Goal: Register for event/course

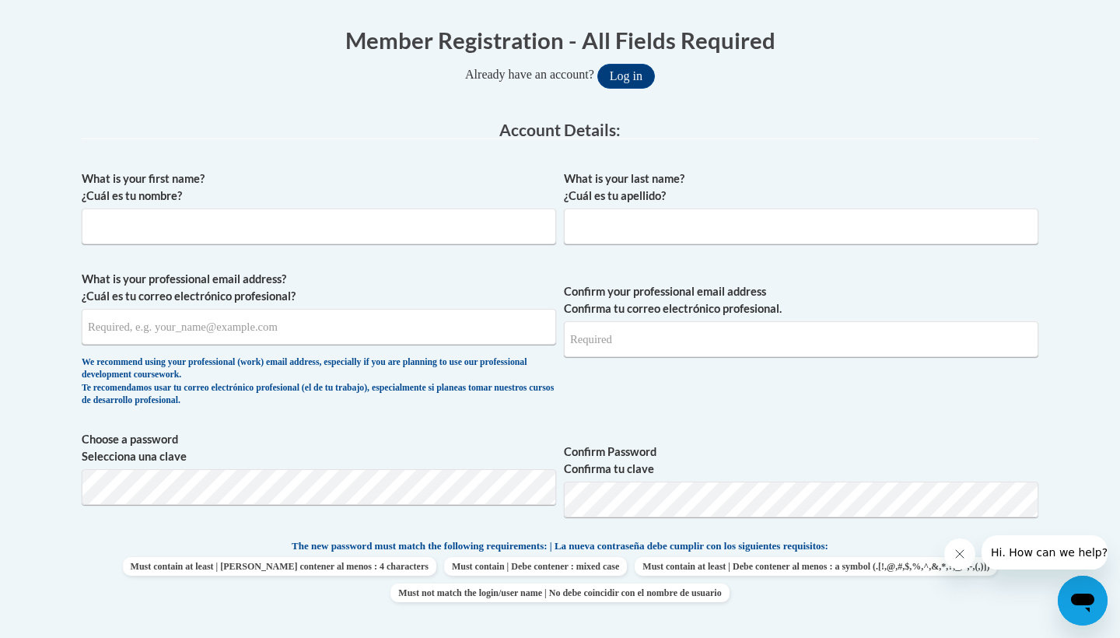
scroll to position [248, 0]
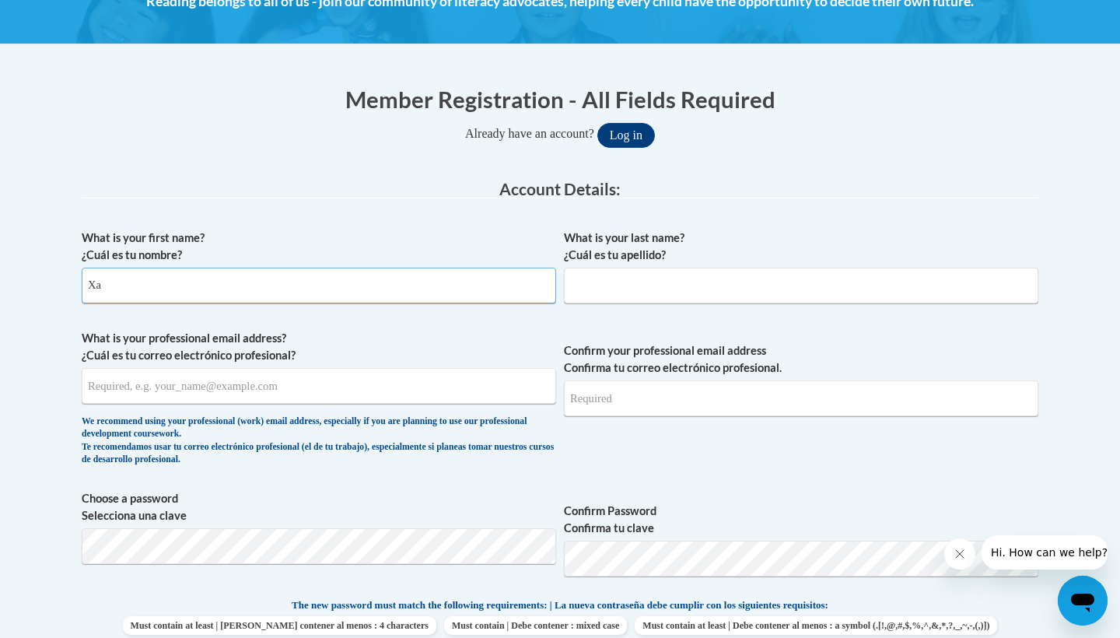
type input "X"
type input "Camy"
type input "Neville"
type input "cnevill5@students.kennesaw.edu"
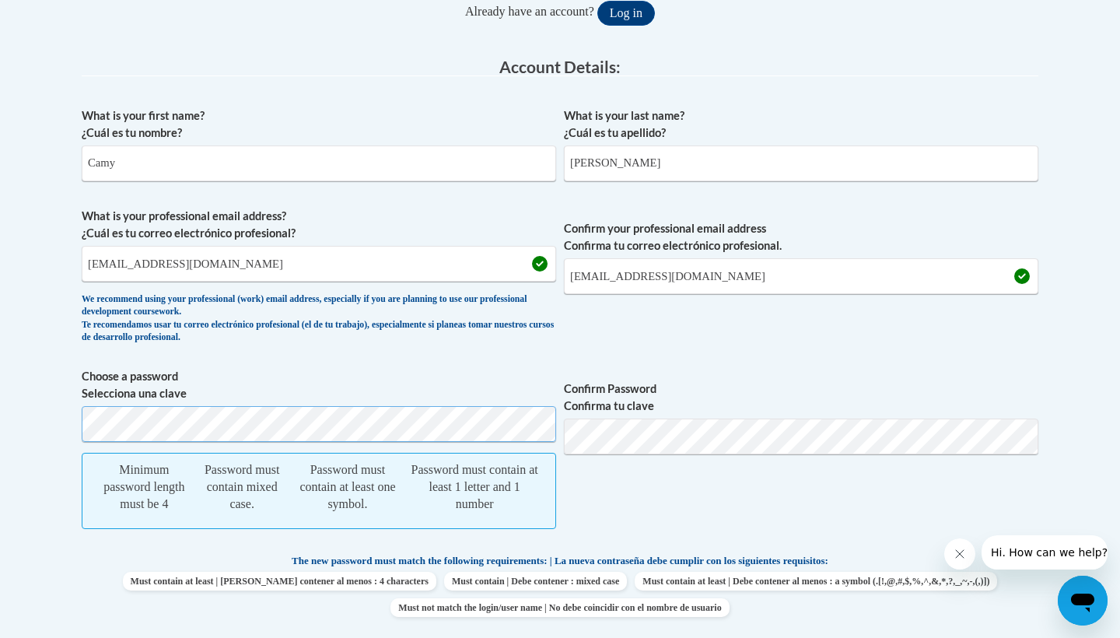
scroll to position [374, 0]
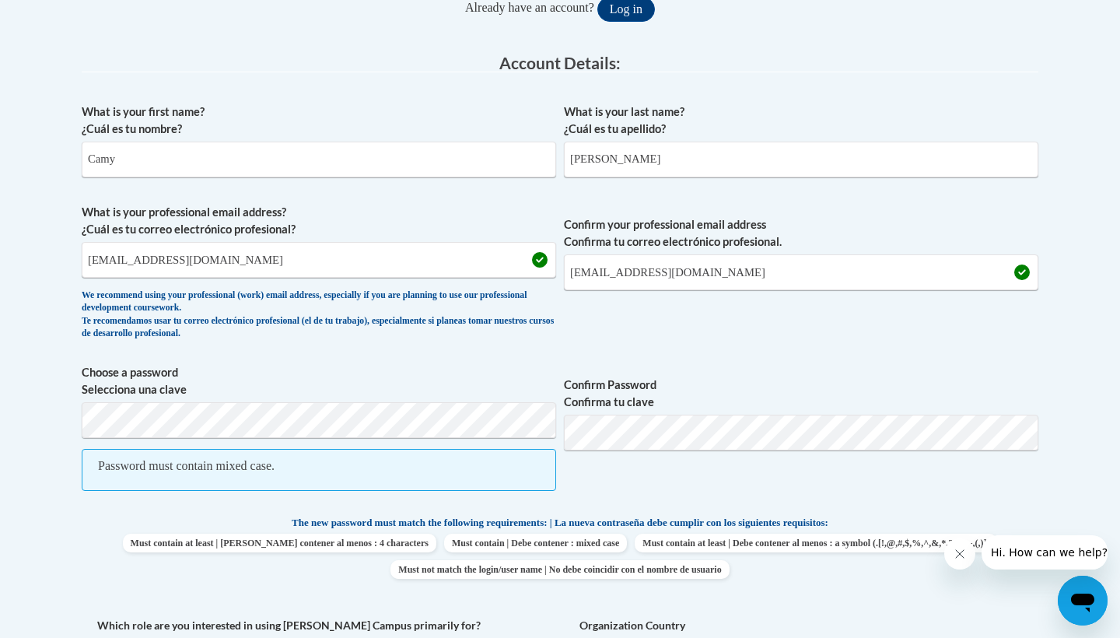
click at [355, 382] on label "Choose a password Selecciona una clave" at bounding box center [319, 381] width 475 height 34
click at [14, 406] on body "This site uses cookies to help improve your learning experience. By continuing …" at bounding box center [560, 597] width 1120 height 1943
click at [55, 421] on body "This site uses cookies to help improve your learning experience. By continuing …" at bounding box center [560, 597] width 1120 height 1943
click at [46, 485] on body "This site uses cookies to help improve your learning experience. By continuing …" at bounding box center [560, 597] width 1120 height 1943
click at [349, 478] on span "Password must contain mixed case." at bounding box center [319, 470] width 475 height 42
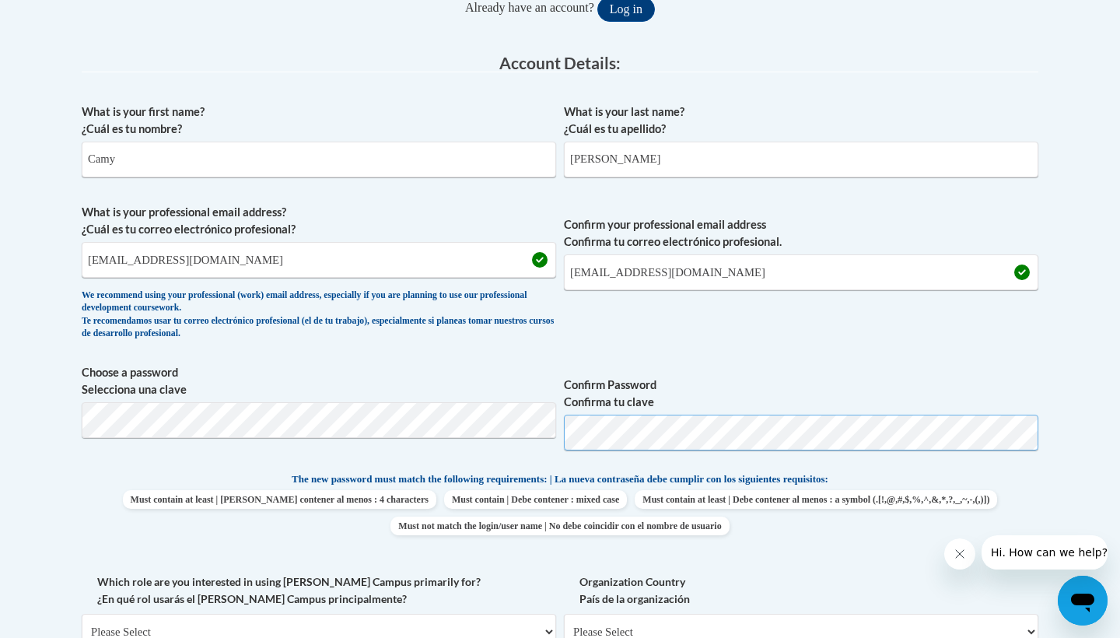
click at [632, 8] on button "Log in" at bounding box center [627, 9] width 58 height 25
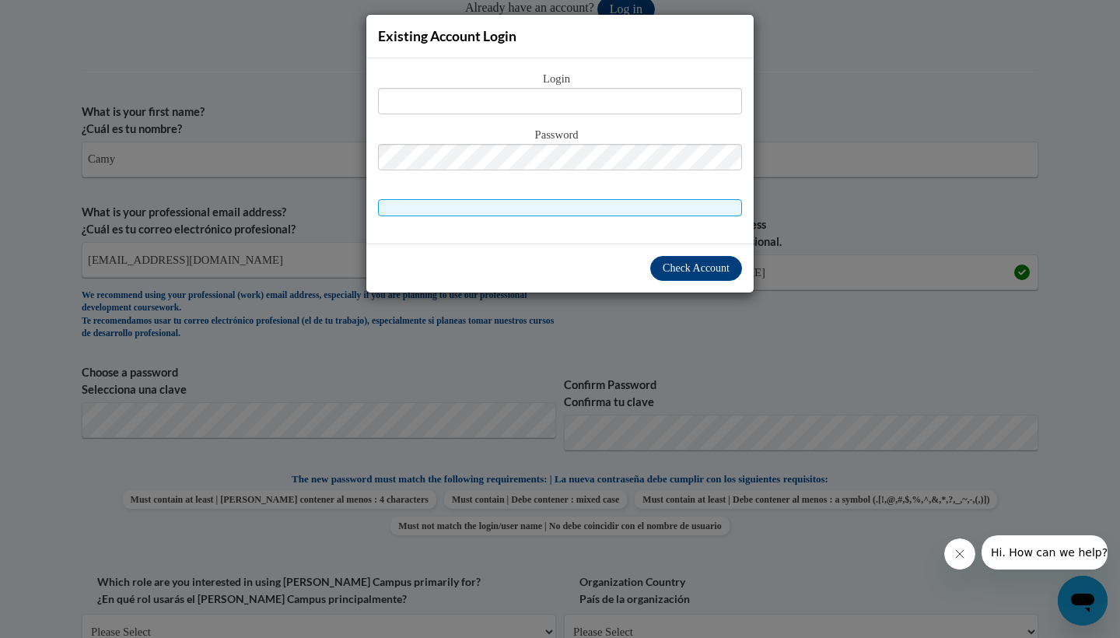
click at [815, 201] on div "Existing Account Login Login Password" at bounding box center [560, 319] width 1120 height 638
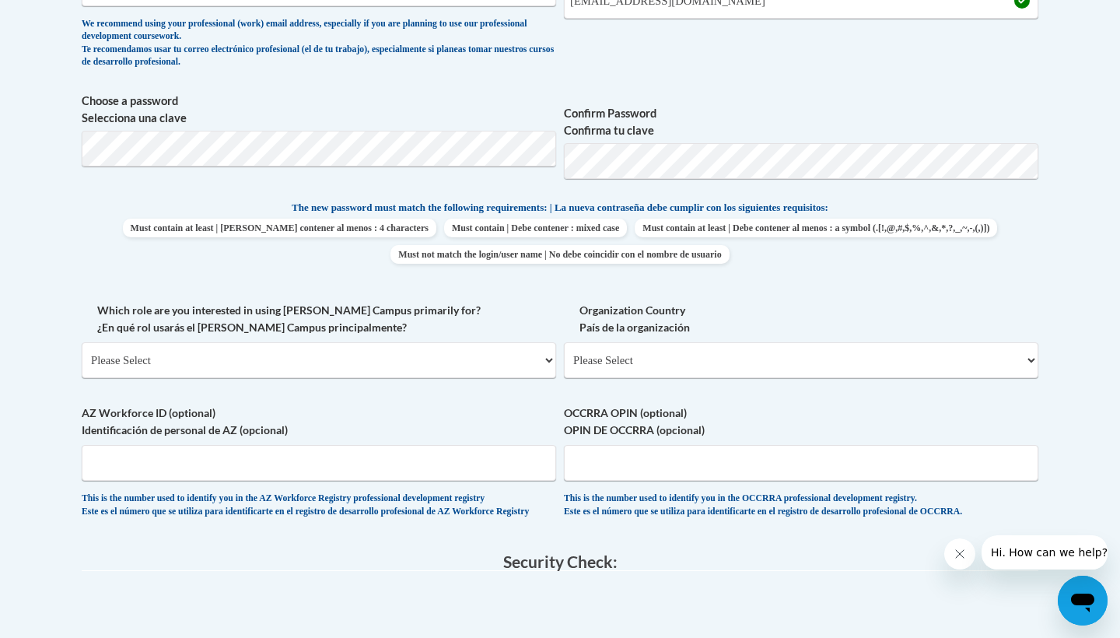
scroll to position [648, 0]
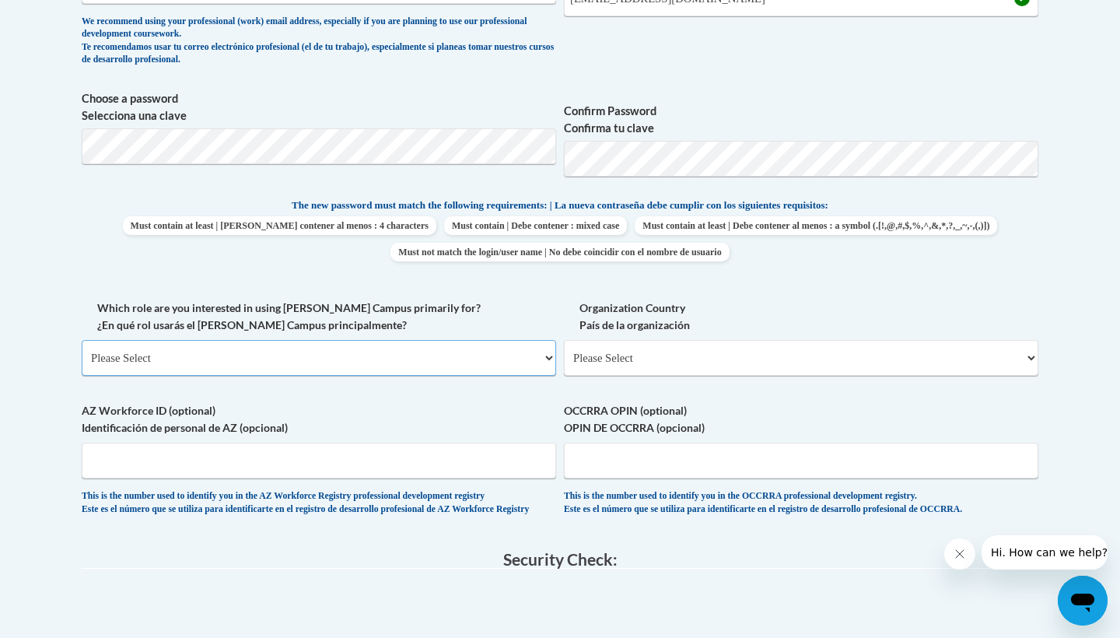
select select "5a18ea06-2b54-4451-96f2-d152daf9eac5"
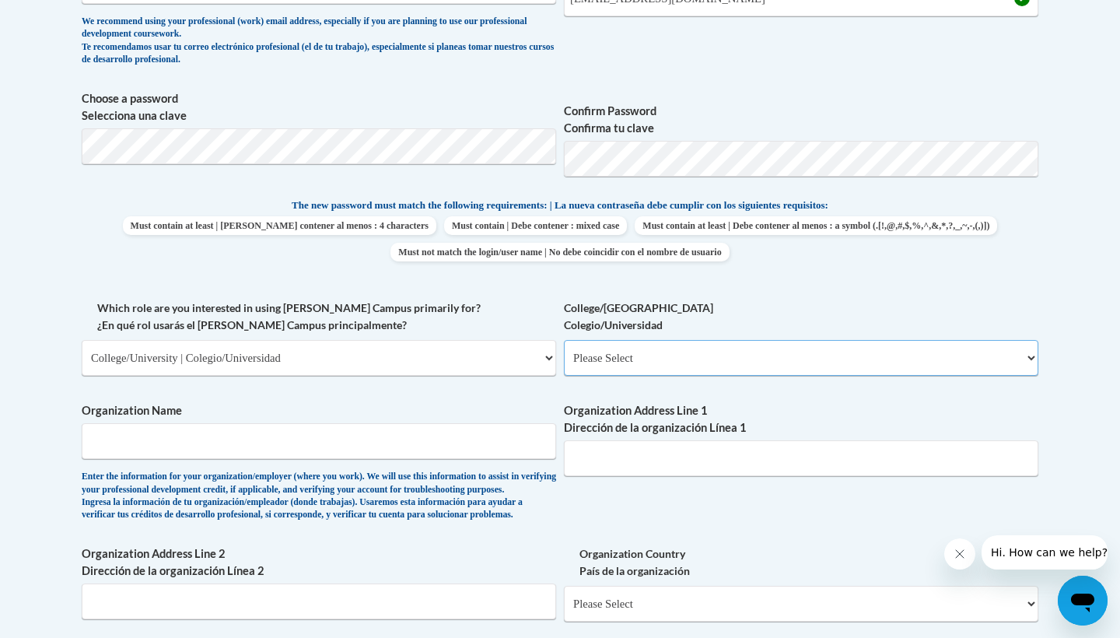
select select "99b32b07-cffc-426c-8bf6-0cd77760d84b"
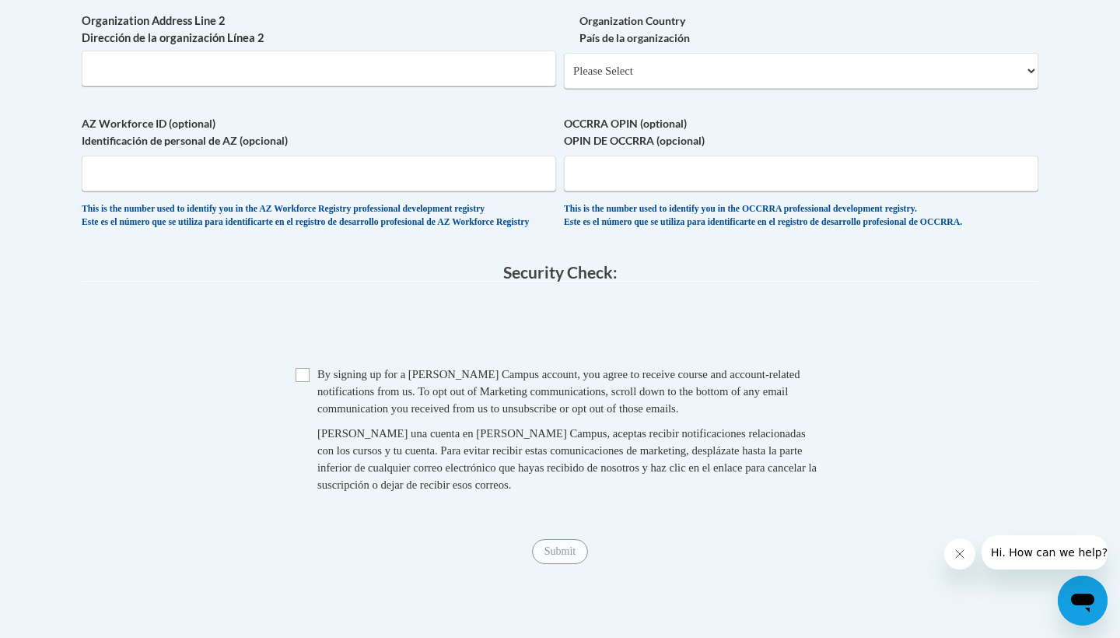
scroll to position [1061, 0]
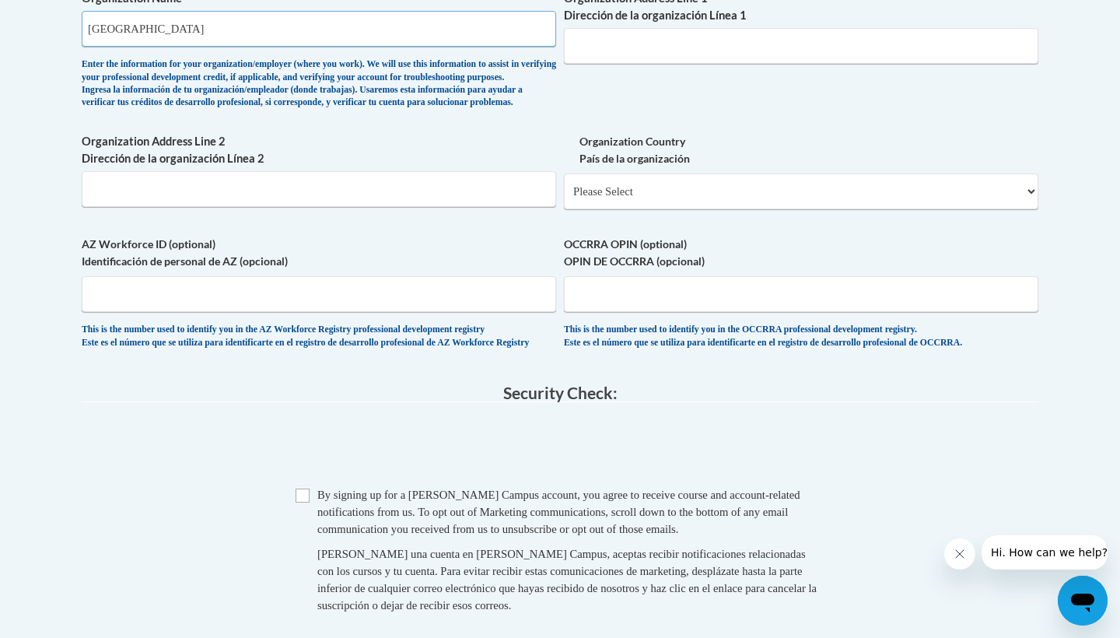
type input "Kennesaw State University"
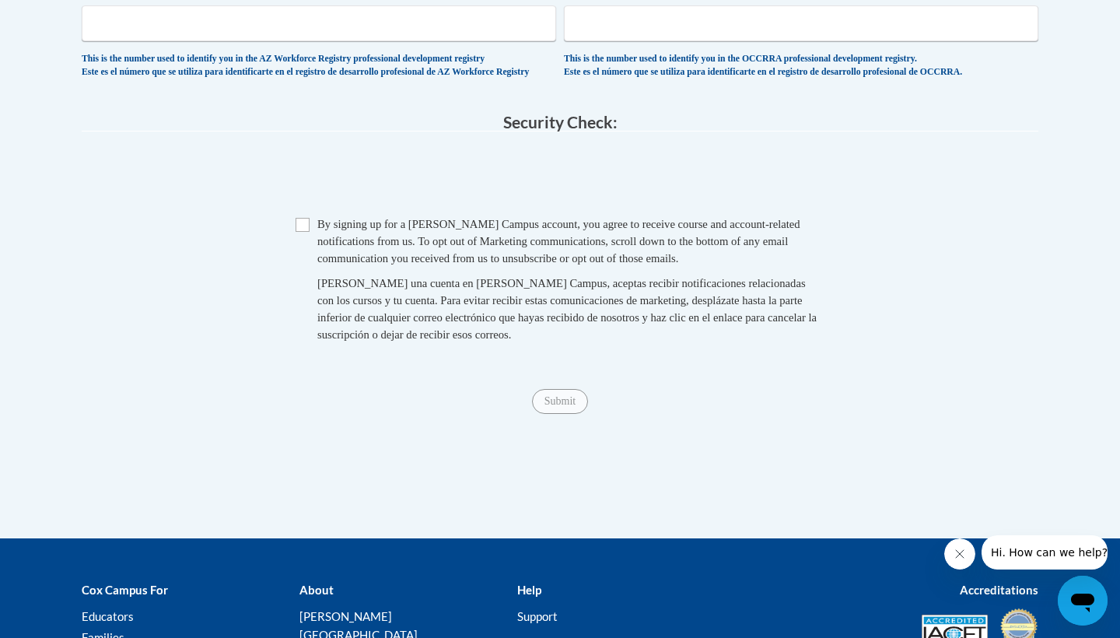
scroll to position [1201, 0]
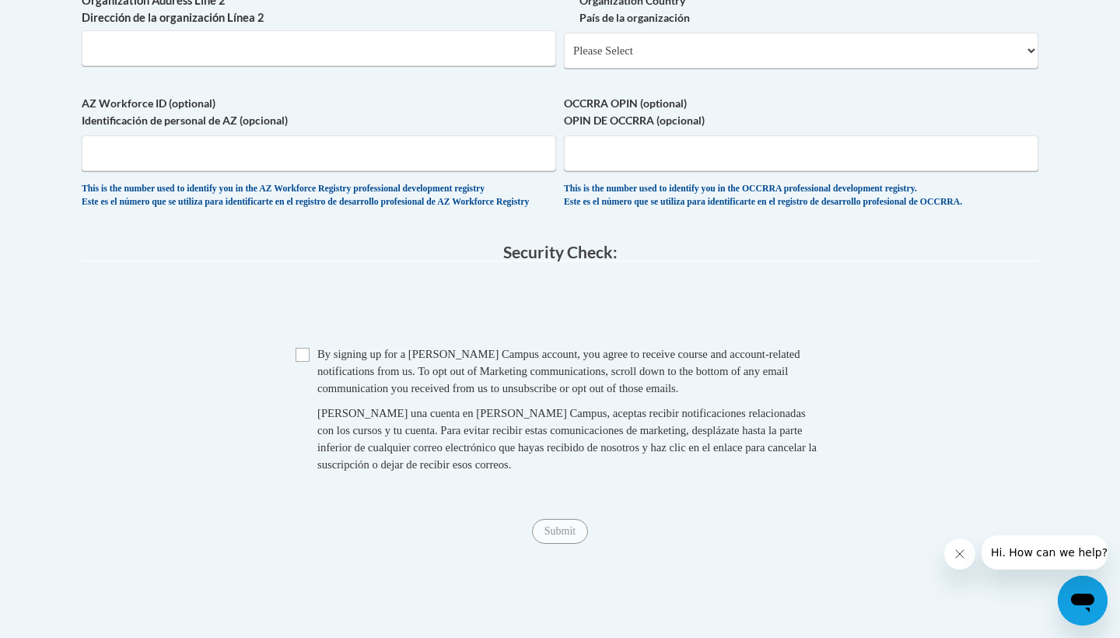
click at [362, 391] on span "By signing up for a Cox Campus account, you agree to receive course and account…" at bounding box center [558, 371] width 483 height 47
click at [310, 391] on span "Checkbox By signing up for a Cox Campus account, you agree to receive course an…" at bounding box center [560, 416] width 529 height 143
click at [304, 362] on input "Checkbox" at bounding box center [303, 355] width 14 height 14
checkbox input "true"
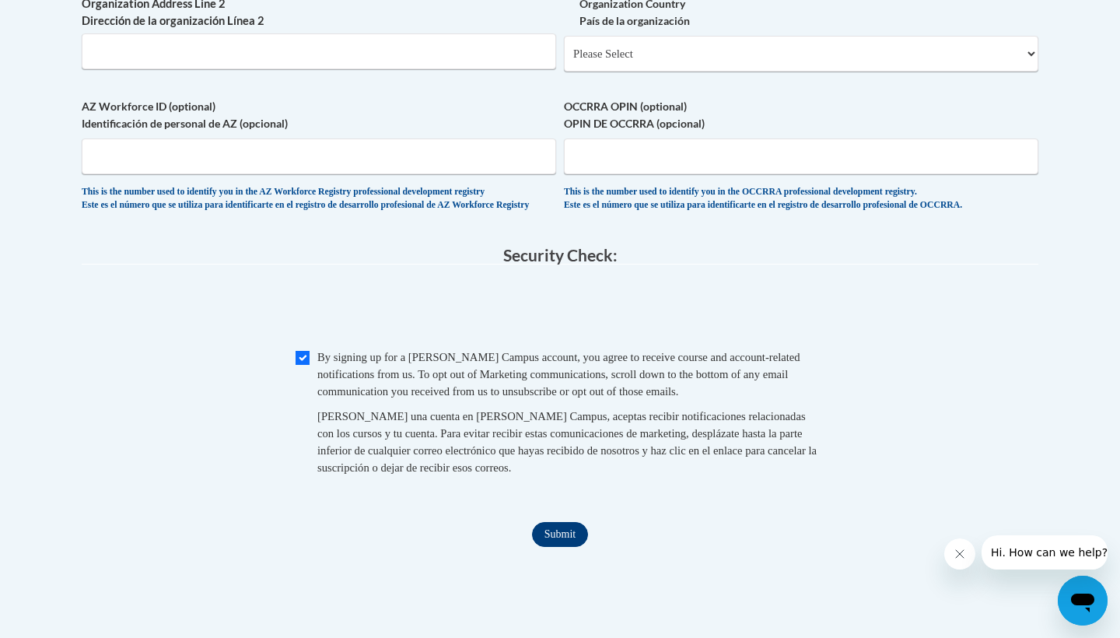
click at [567, 547] on input "Submit" at bounding box center [560, 534] width 56 height 25
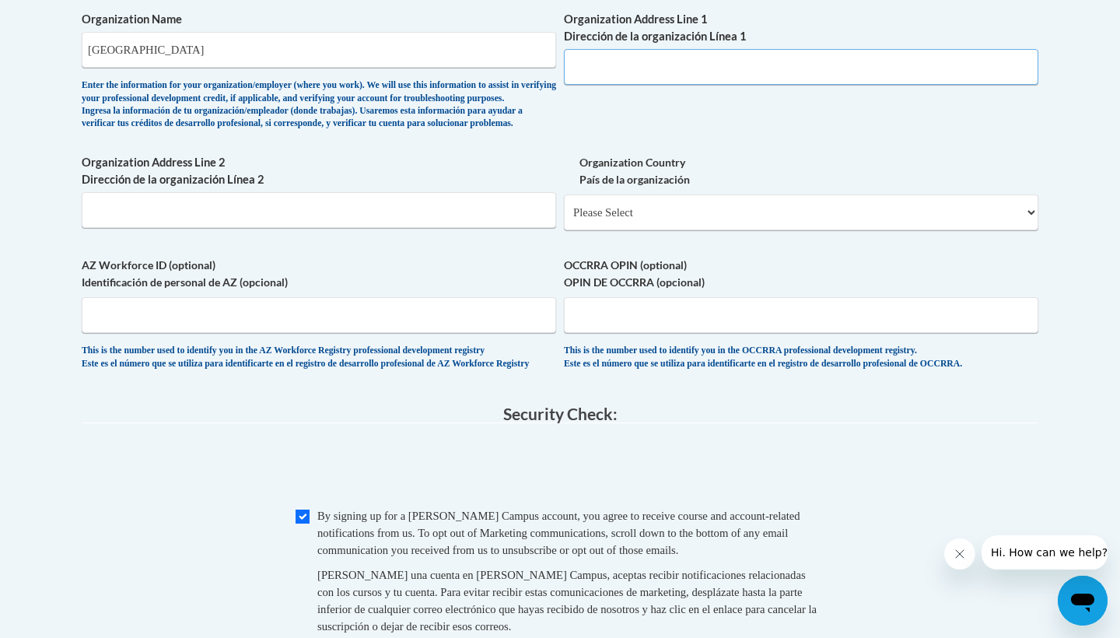
scroll to position [911, 0]
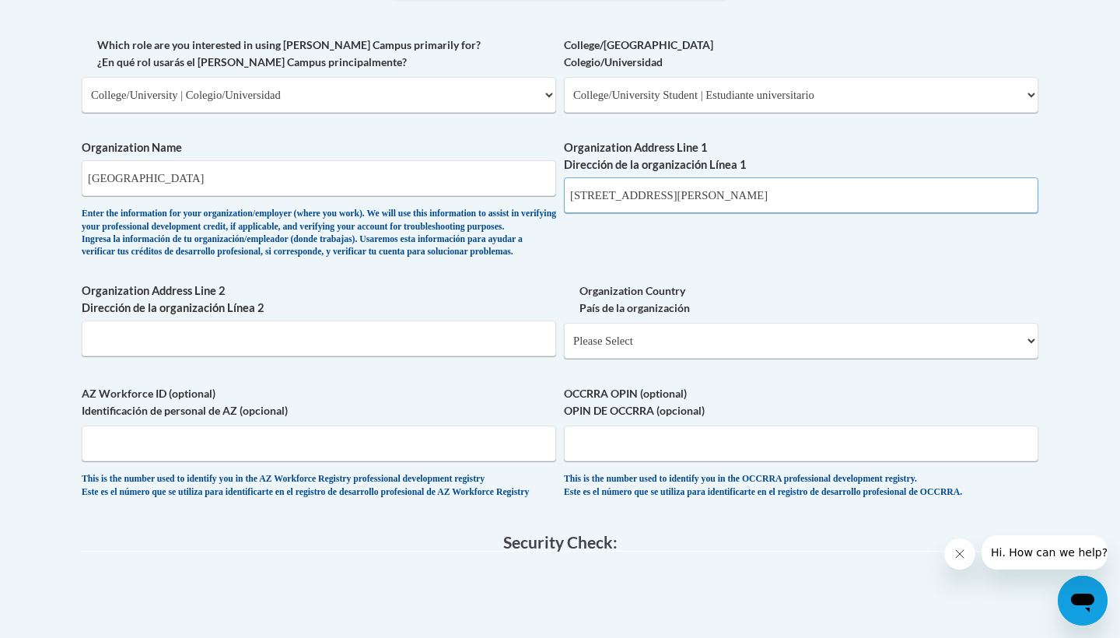
type input "1000 Chastain Rd, NW Kennesaw, GA 30144"
select select "ad49bcad-a171-4b2e-b99c-48b446064914"
select select
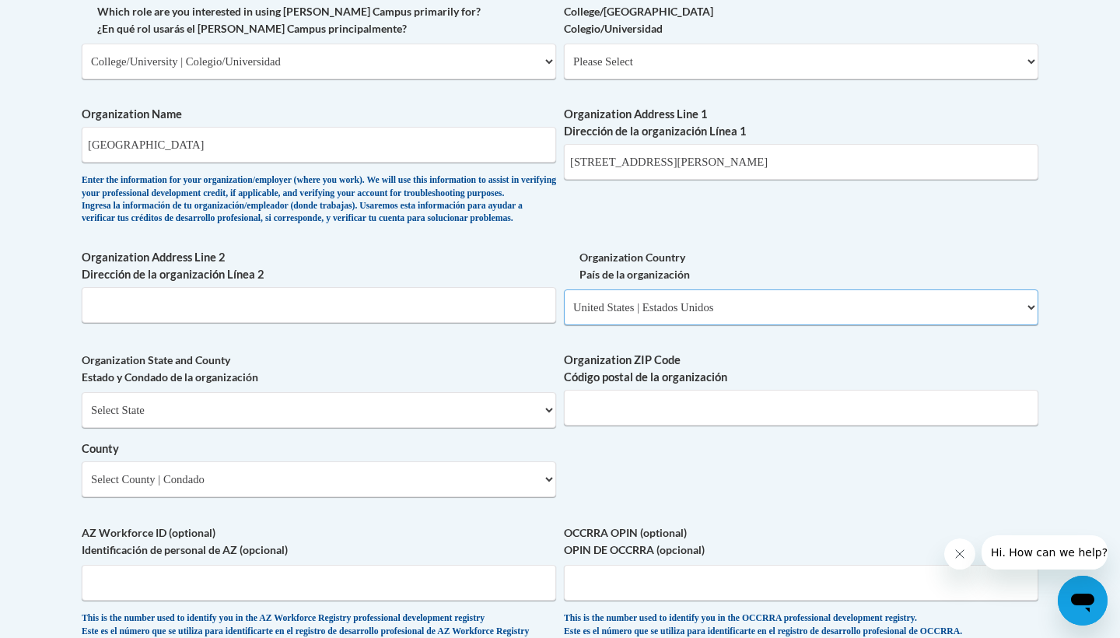
scroll to position [949, 0]
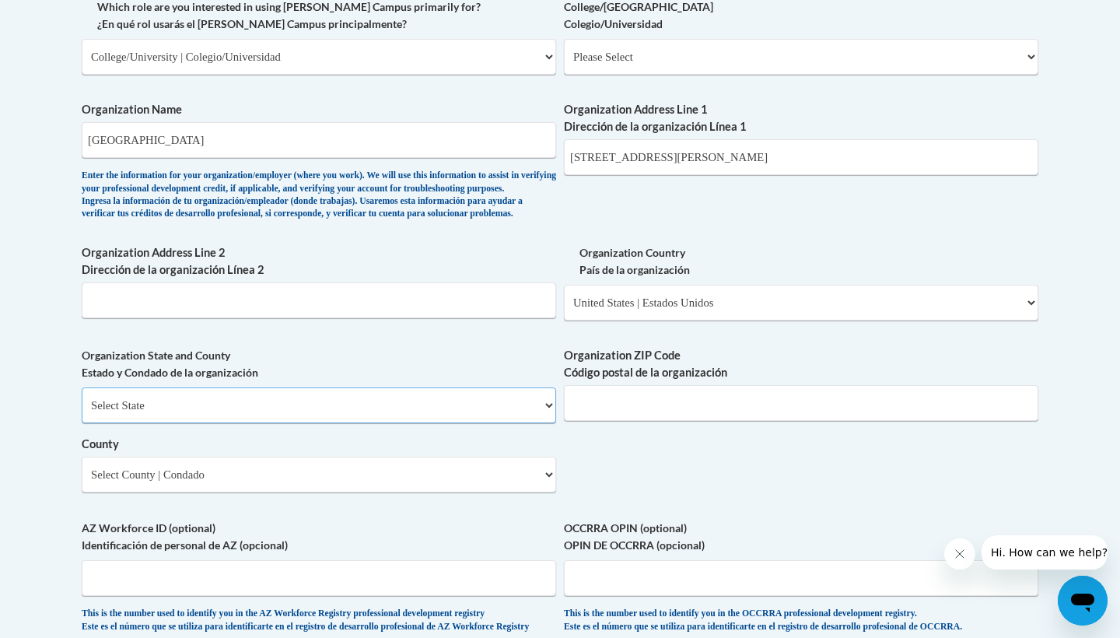
select select "Georgia"
click at [164, 473] on select "County" at bounding box center [319, 475] width 475 height 36
select select "Cobb"
click at [68, 365] on body "This site uses cookies to help improve your learning experience. By continuing …" at bounding box center [560, 210] width 1120 height 2318
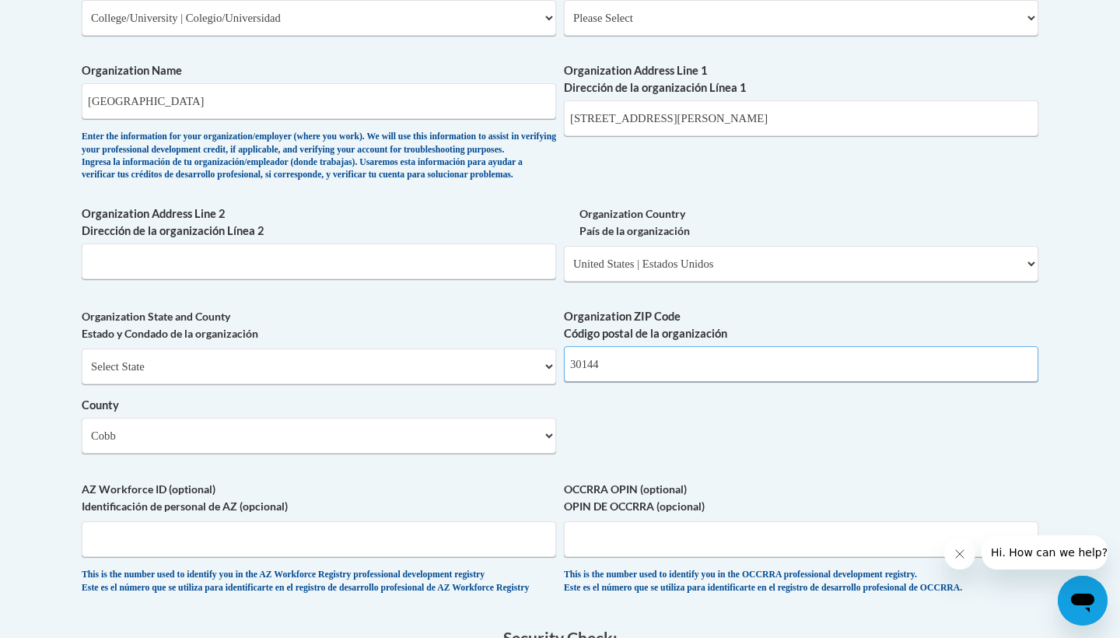
scroll to position [987, 0]
type input "30144"
click at [591, 454] on div "What is your first name? ¿Cuál es tu nombre? Camy What is your last name? ¿Cuál…" at bounding box center [560, 47] width 957 height 1128
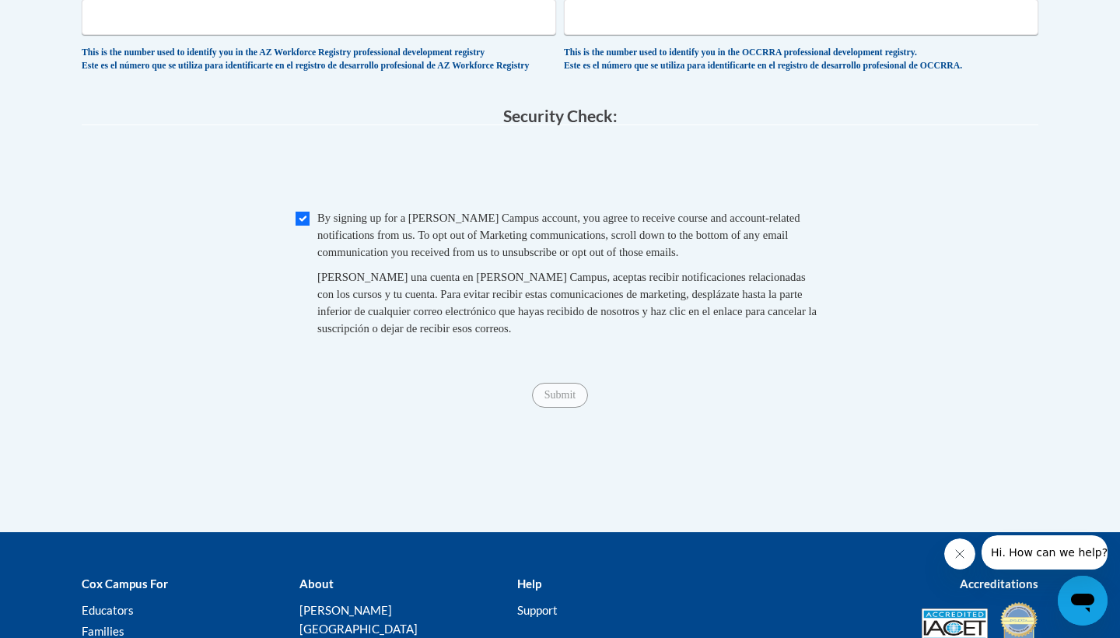
scroll to position [1513, 0]
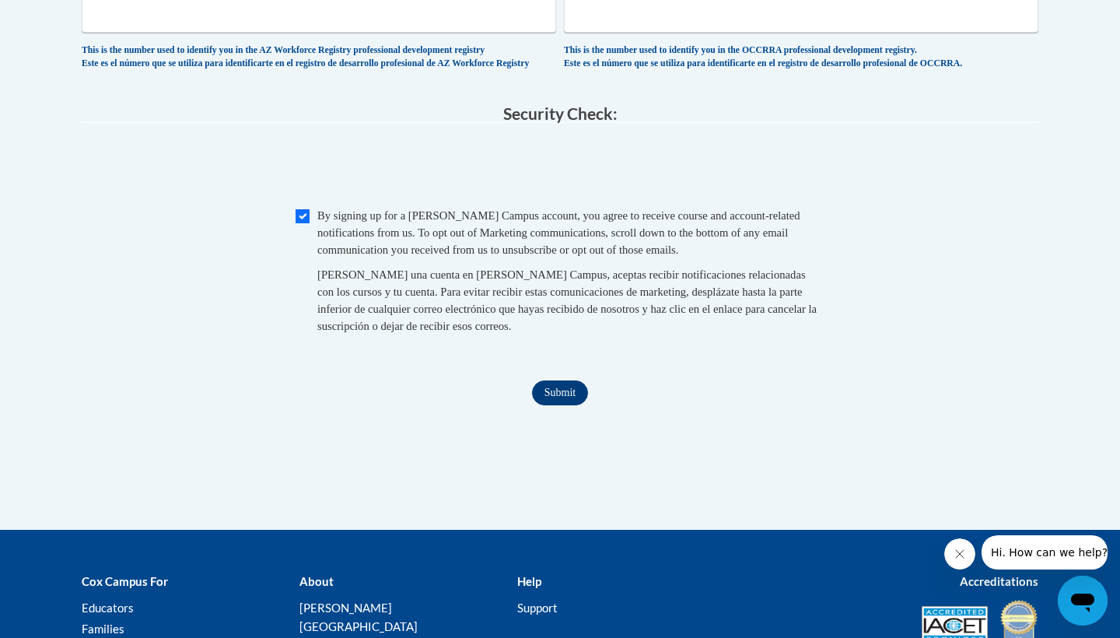
click at [536, 405] on input "Submit" at bounding box center [560, 392] width 56 height 25
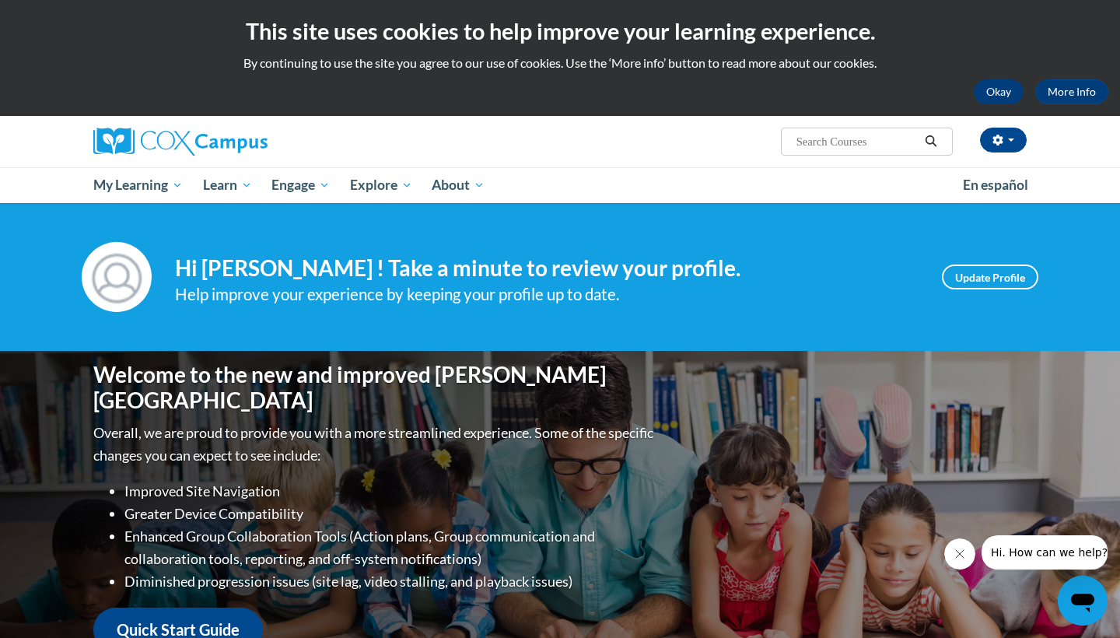
click at [990, 93] on button "Okay" at bounding box center [999, 91] width 50 height 25
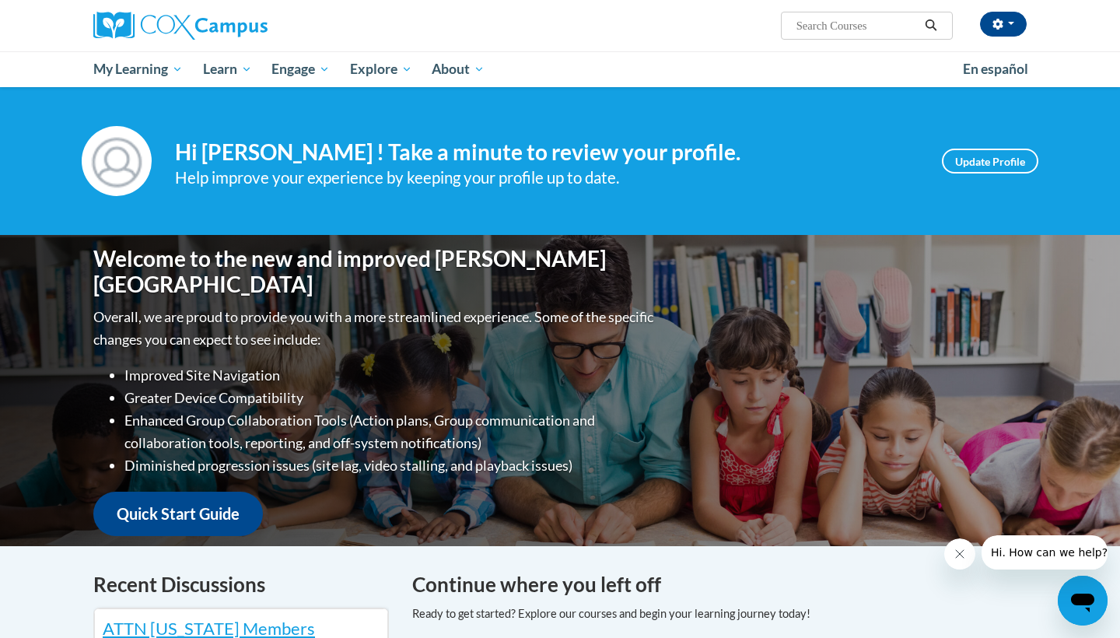
click at [1005, 8] on div "Camy Neville (Eastern Daylight Time GMT-0400 ) My Profile Inbox My Transcripts …" at bounding box center [720, 20] width 638 height 40
click at [1005, 13] on button "button" at bounding box center [1003, 24] width 47 height 25
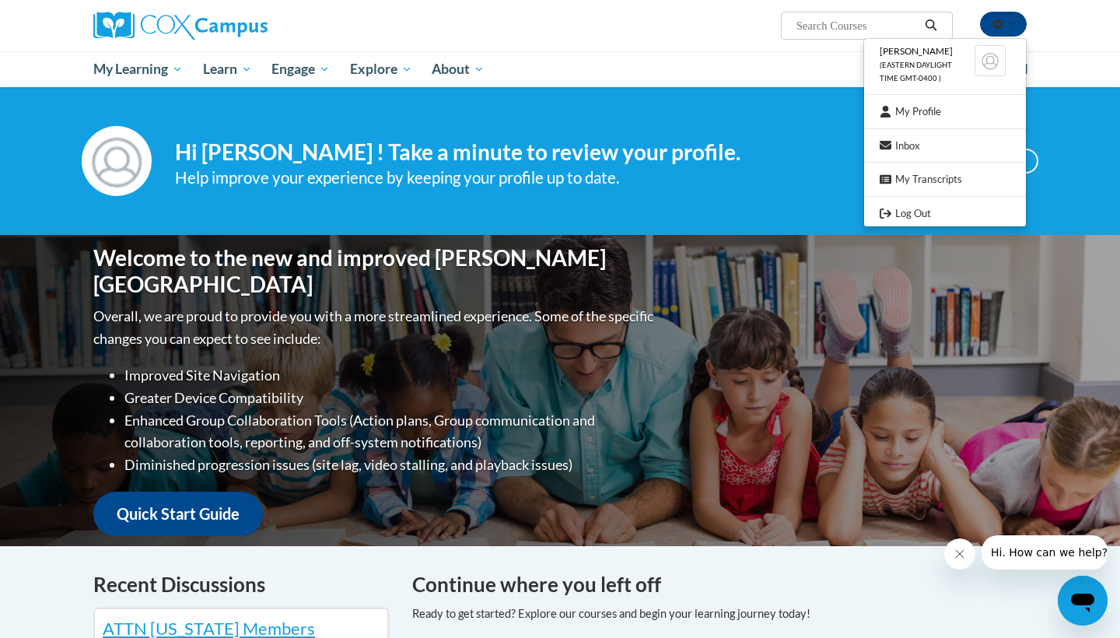
click at [1059, 23] on div "[PERSON_NAME] (Eastern Daylight Time GMT-0400 ) My Profile Inbox My Transcripts…" at bounding box center [560, 43] width 1120 height 87
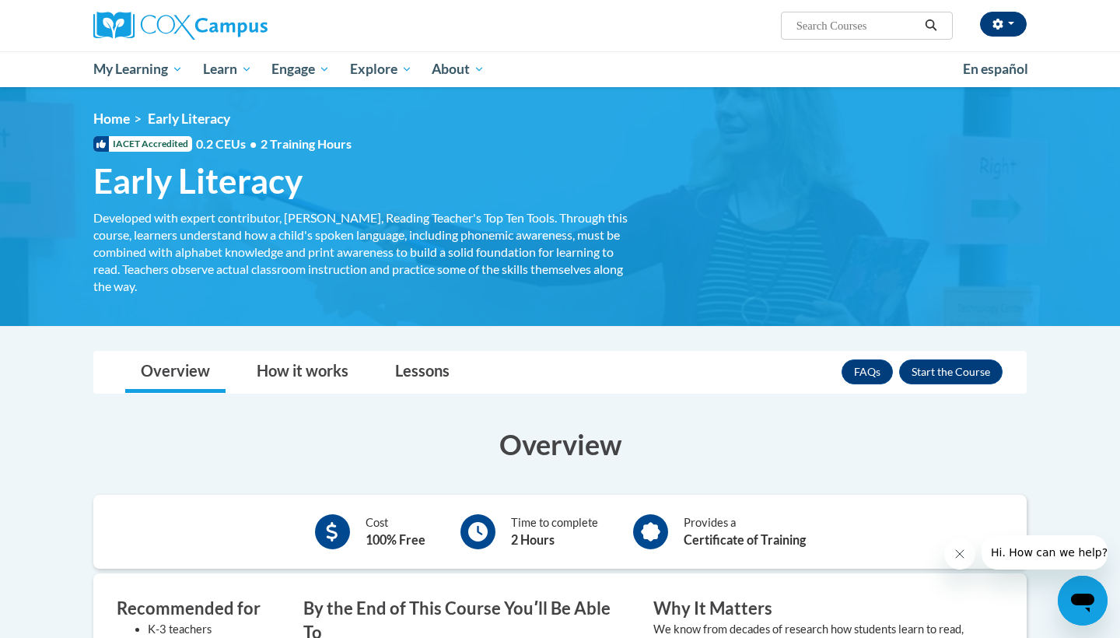
click at [1026, 26] on button "button" at bounding box center [1003, 24] width 47 height 25
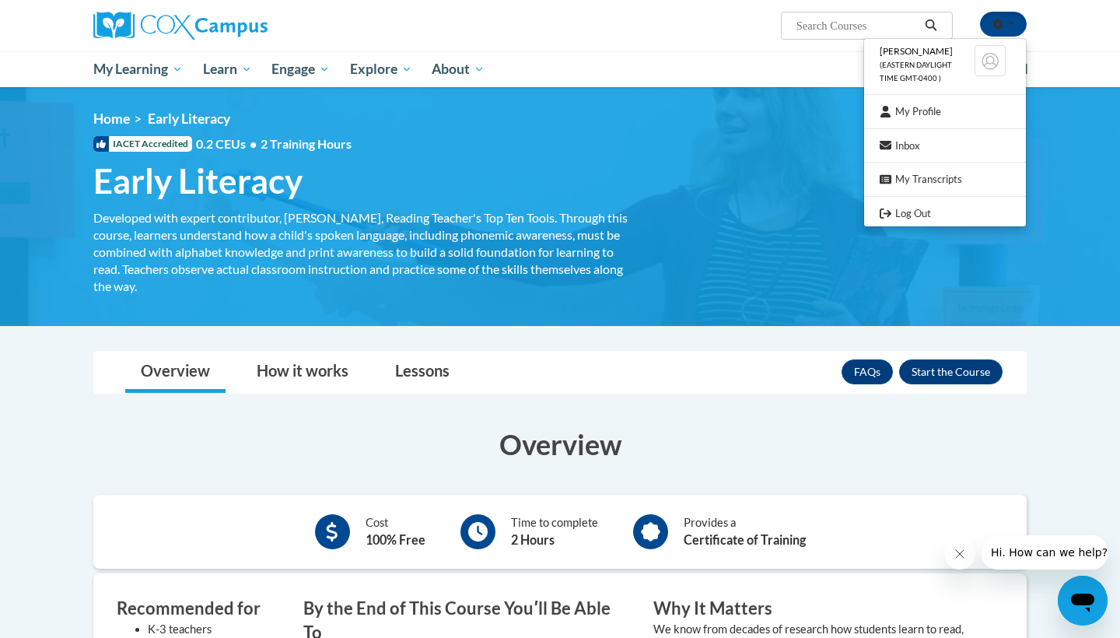
click at [1068, 30] on div "[PERSON_NAME] (Eastern Daylight Time GMT-0400 ) My Profile Inbox My Transcripts…" at bounding box center [560, 43] width 1120 height 87
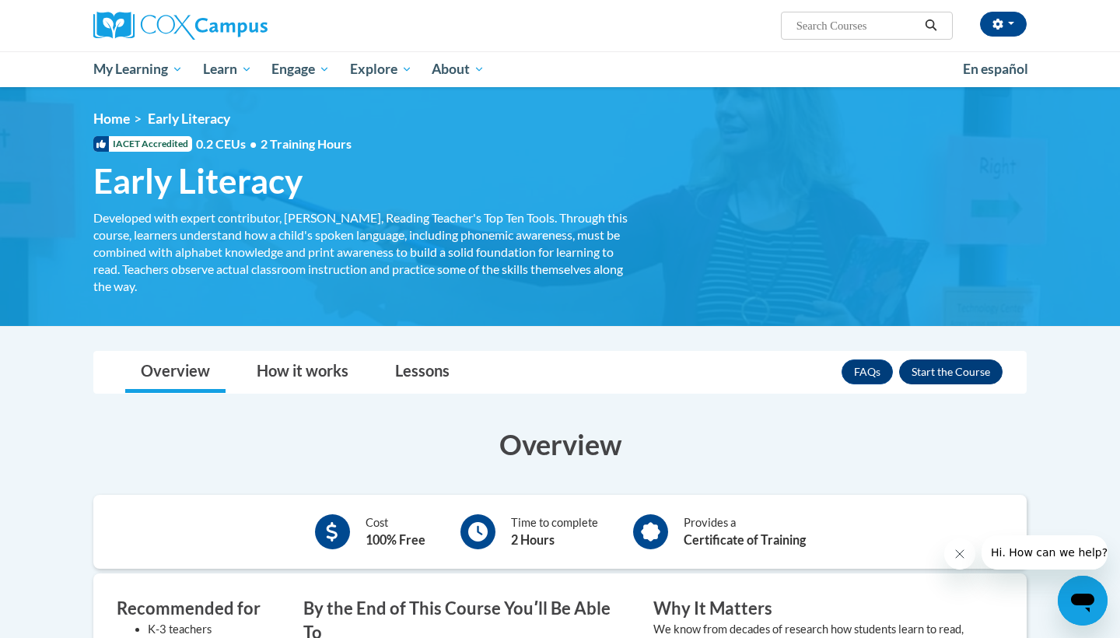
click at [939, 363] on button "Enroll" at bounding box center [950, 371] width 103 height 25
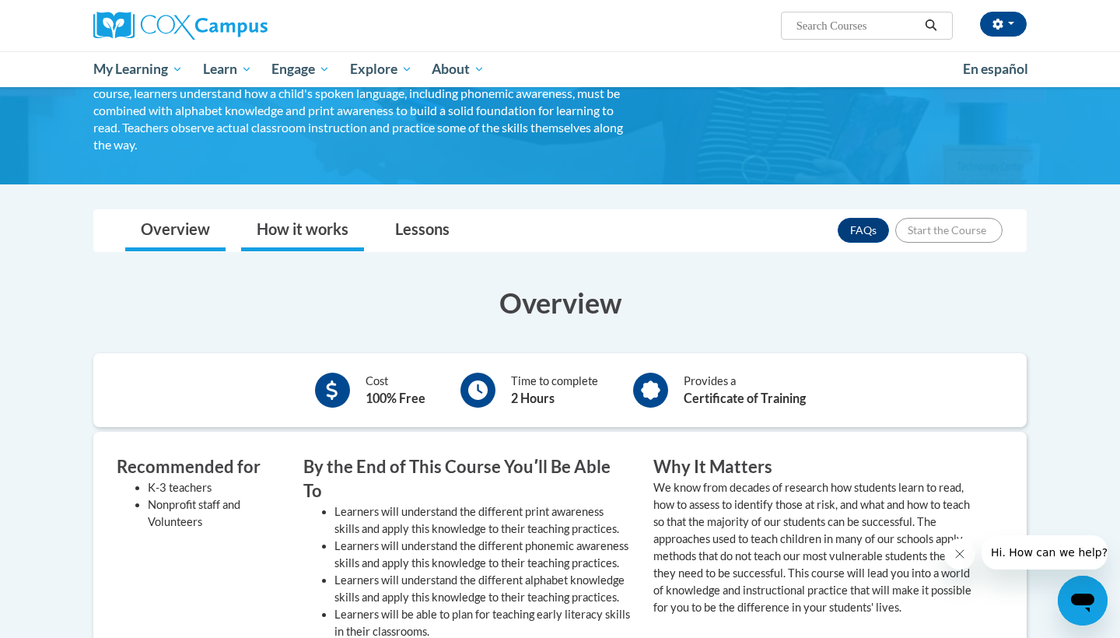
scroll to position [160, 0]
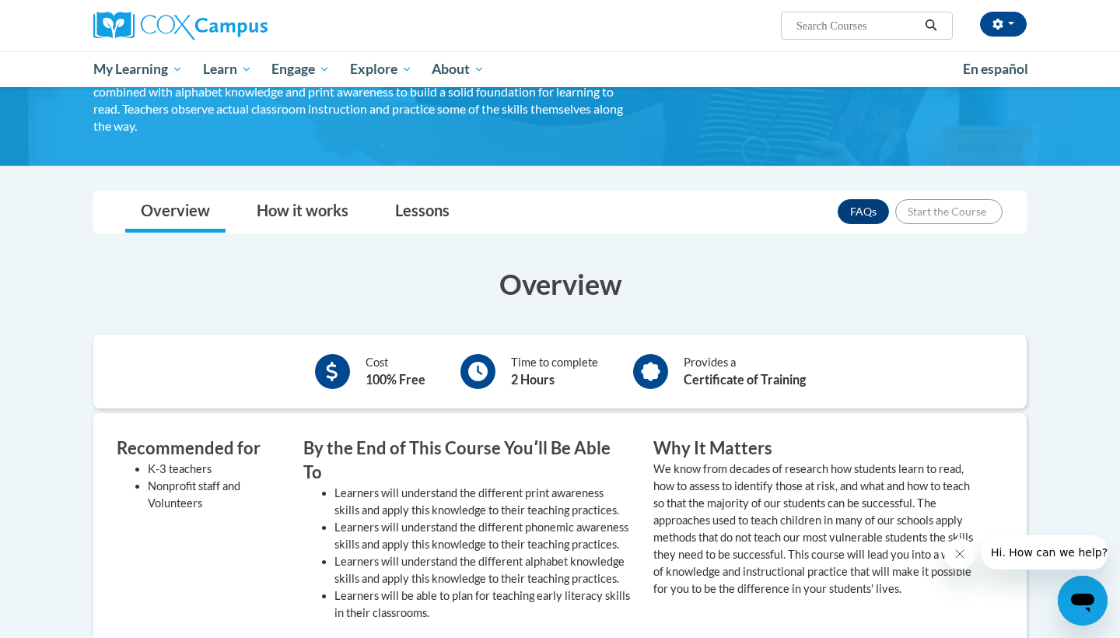
click at [399, 188] on body "[PERSON_NAME] (Eastern Daylight Time GMT-0400 ) My Profile Inbox My Transcripts…" at bounding box center [560, 591] width 1120 height 1502
click at [408, 198] on link "Lessons" at bounding box center [423, 211] width 86 height 41
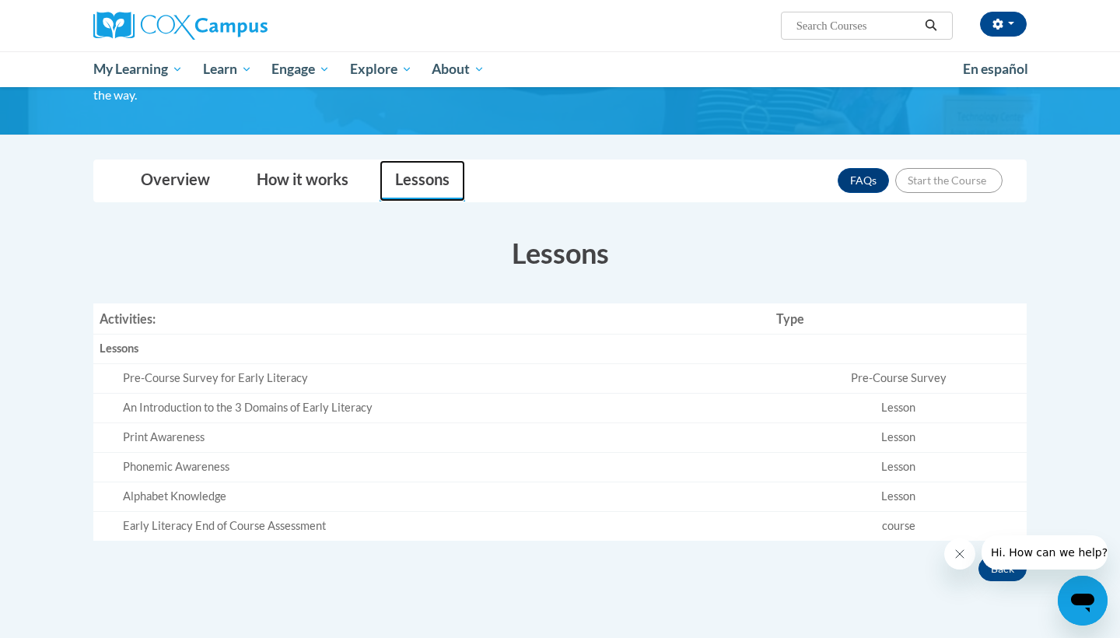
scroll to position [200, 0]
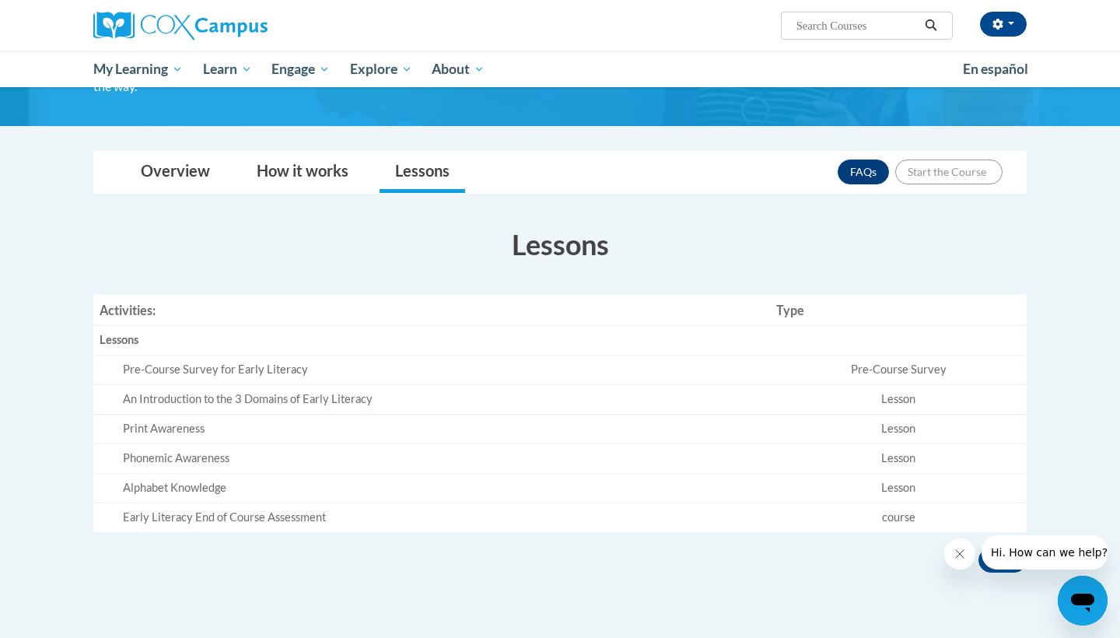
click at [265, 362] on div "Pre-Course Survey for Early Literacy" at bounding box center [443, 370] width 641 height 16
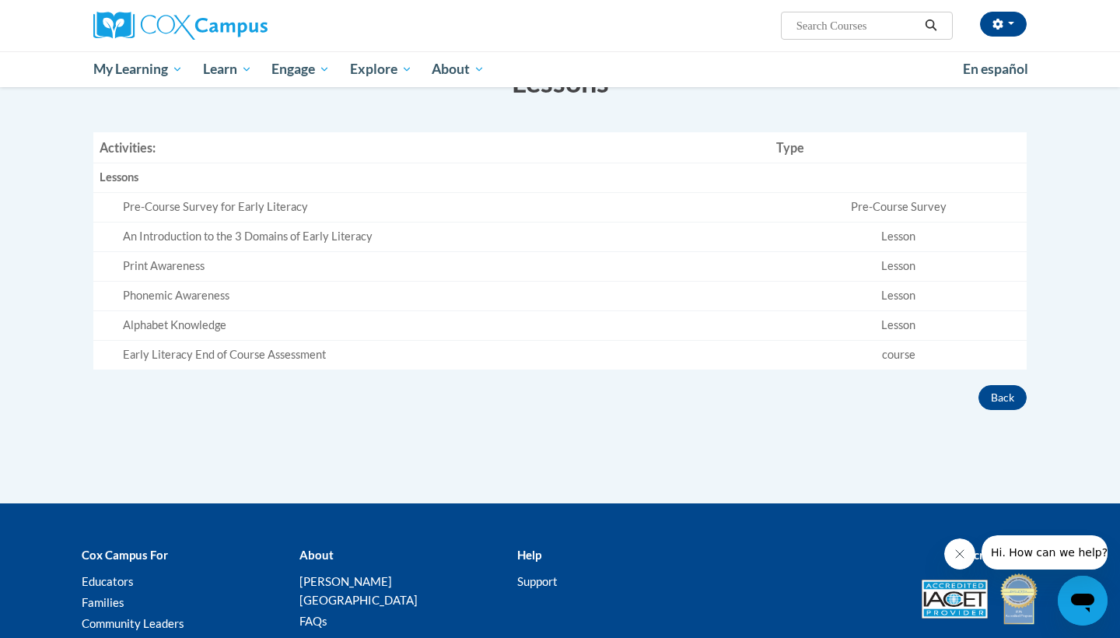
scroll to position [364, 0]
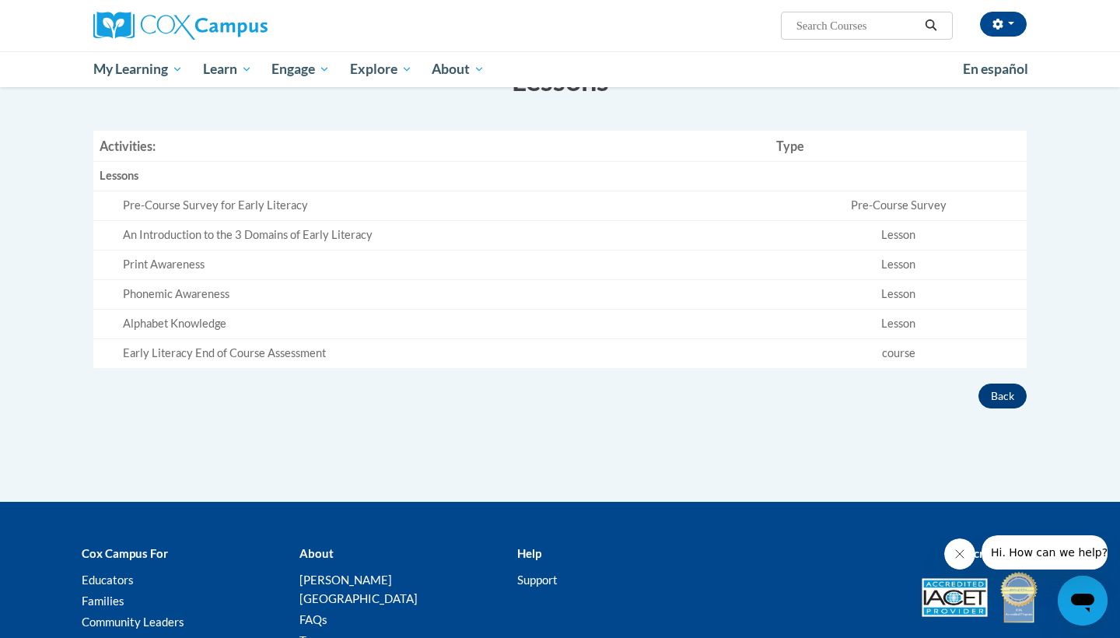
click at [1005, 395] on button "Back" at bounding box center [1003, 396] width 48 height 25
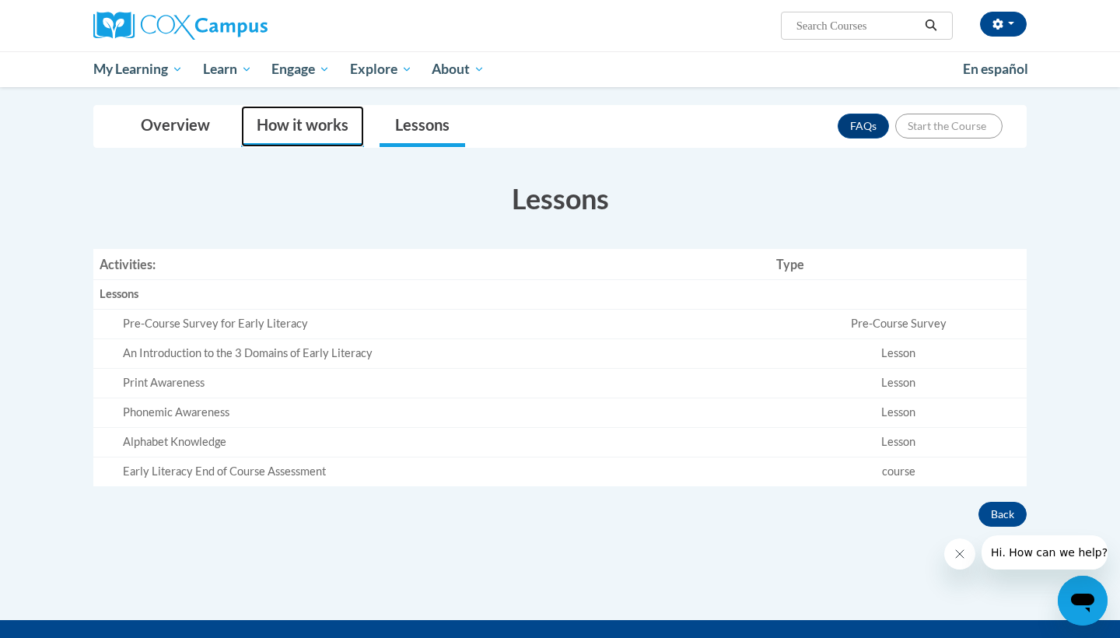
click at [321, 109] on link "How it works" at bounding box center [302, 126] width 123 height 41
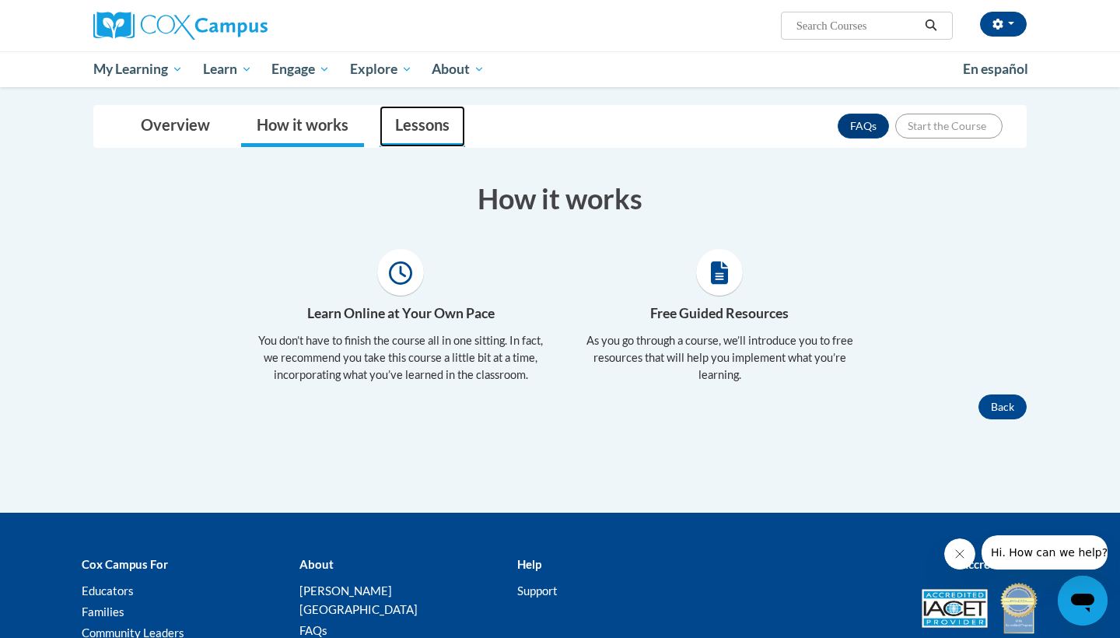
click at [410, 136] on link "Lessons" at bounding box center [423, 126] width 86 height 41
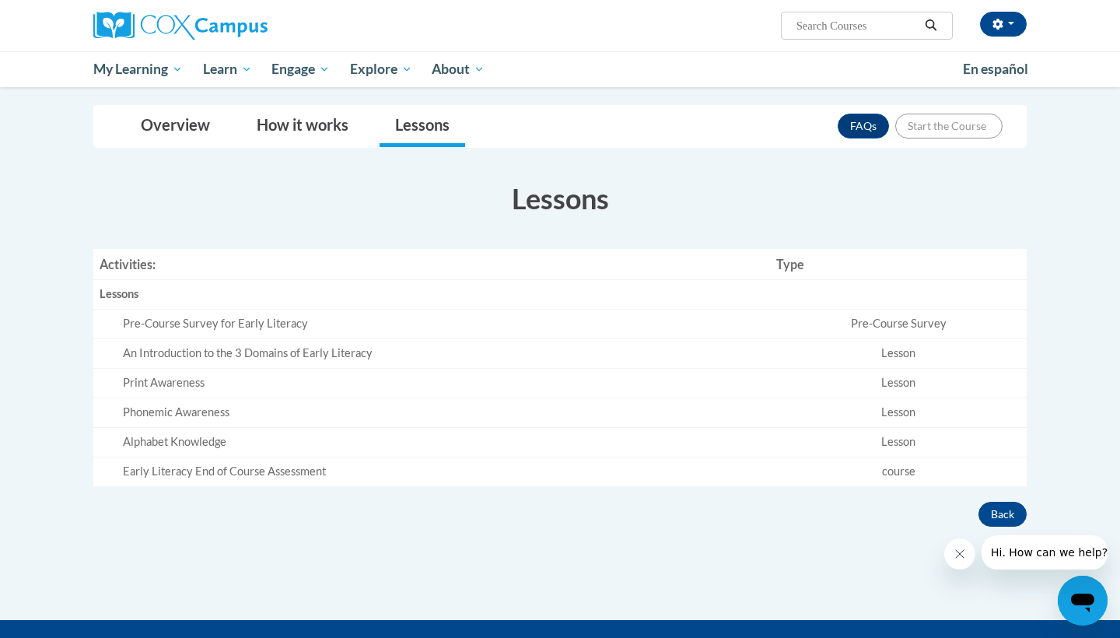
click at [237, 293] on div "Lessons" at bounding box center [432, 294] width 664 height 16
click at [161, 280] on th "Lessons" at bounding box center [431, 295] width 677 height 30
click at [161, 275] on th "Activities:" at bounding box center [431, 264] width 677 height 31
click at [171, 266] on th "Activities:" at bounding box center [431, 264] width 677 height 31
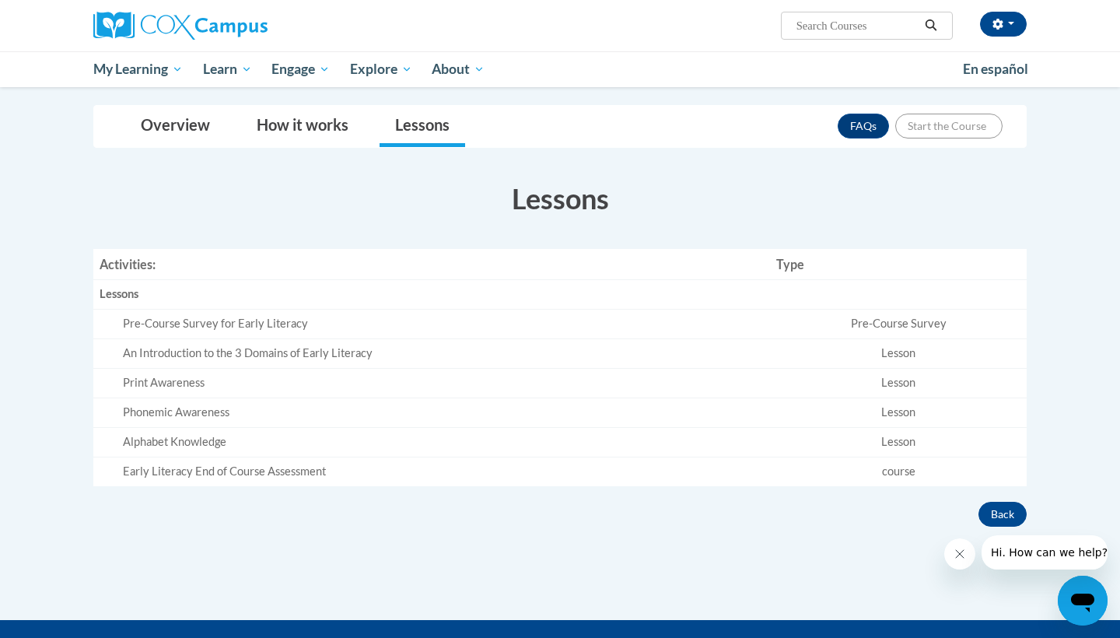
click at [172, 265] on th "Activities:" at bounding box center [431, 264] width 677 height 31
click at [177, 131] on link "Overview" at bounding box center [175, 126] width 100 height 41
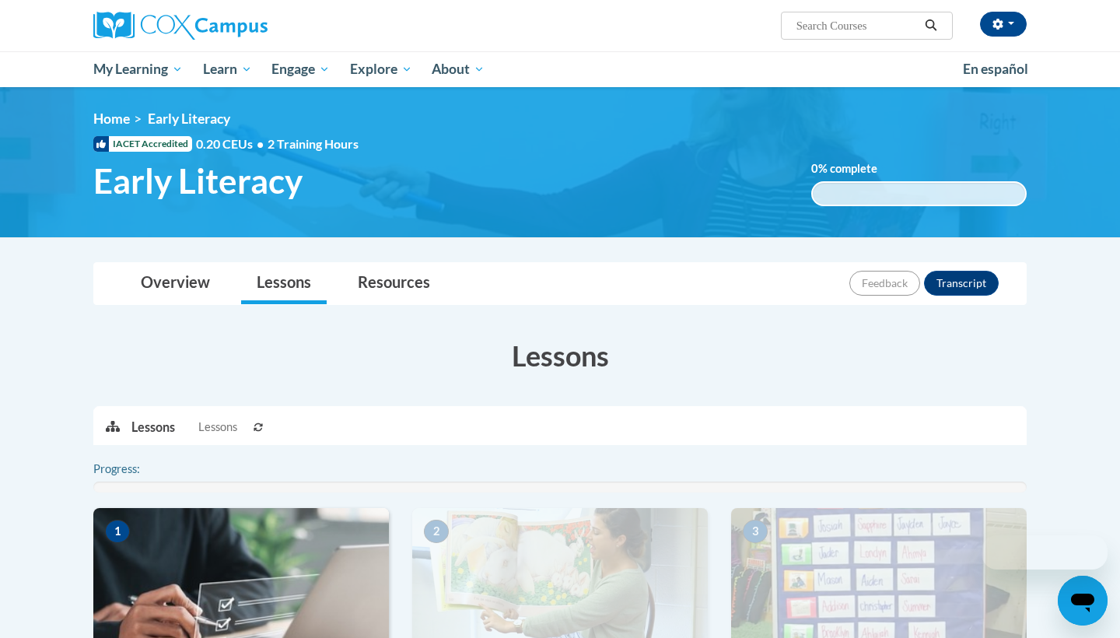
scroll to position [246, 0]
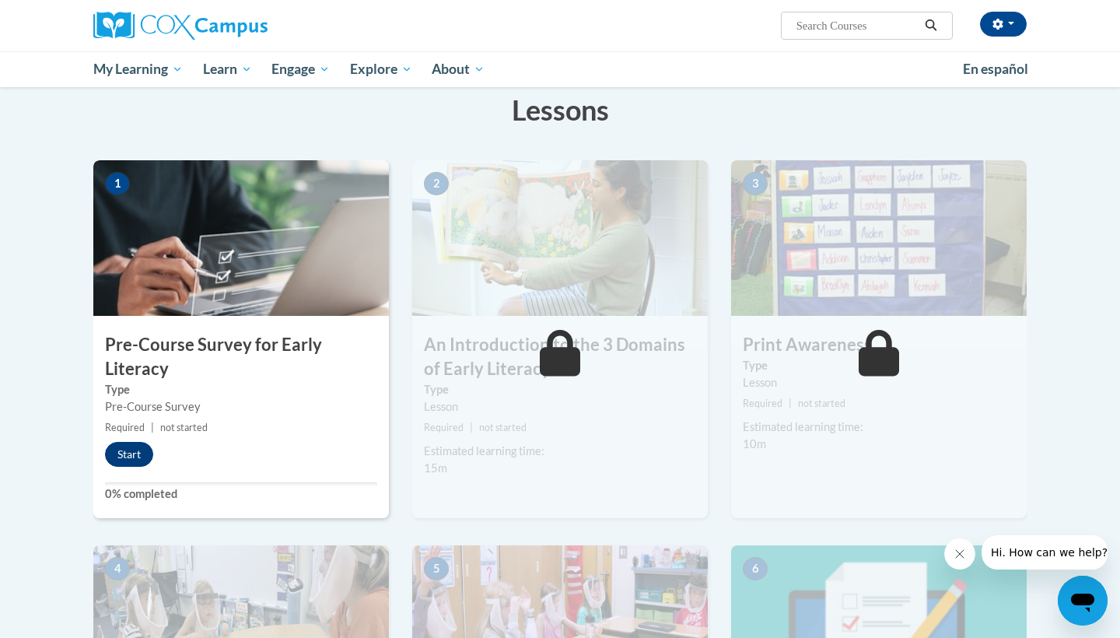
click at [138, 453] on button "Start" at bounding box center [129, 454] width 48 height 25
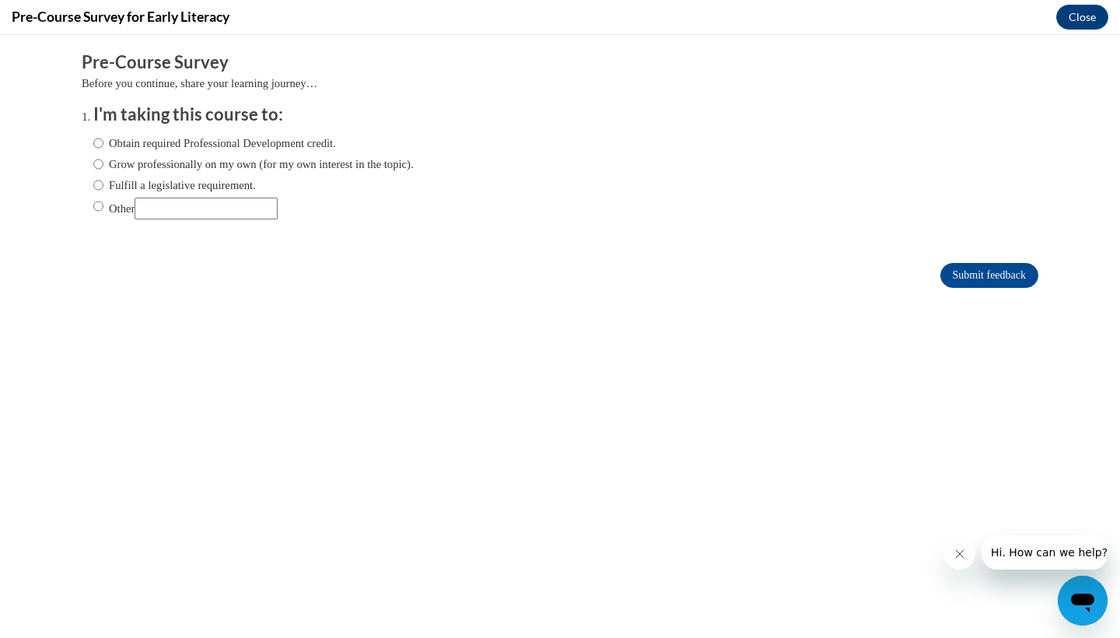
scroll to position [0, 0]
click at [980, 260] on form "Pre-Course Survey Before you continue, share your learning journey… I'm taking …" at bounding box center [560, 178] width 957 height 254
click at [980, 272] on input "Submit feedback" at bounding box center [990, 275] width 98 height 25
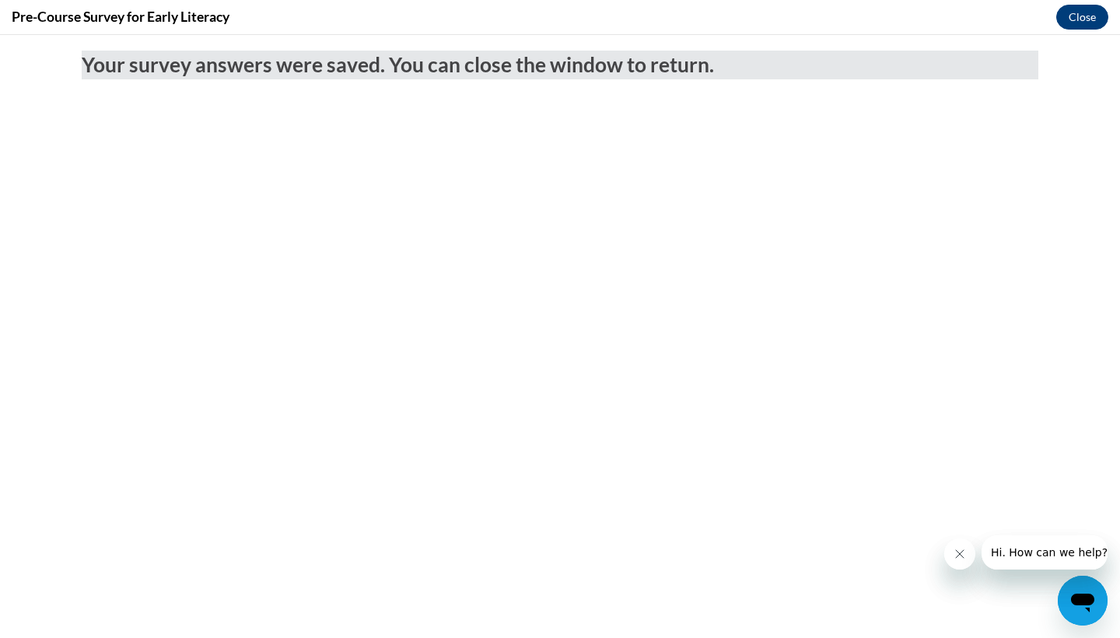
click at [1072, 19] on button "Close" at bounding box center [1083, 17] width 52 height 25
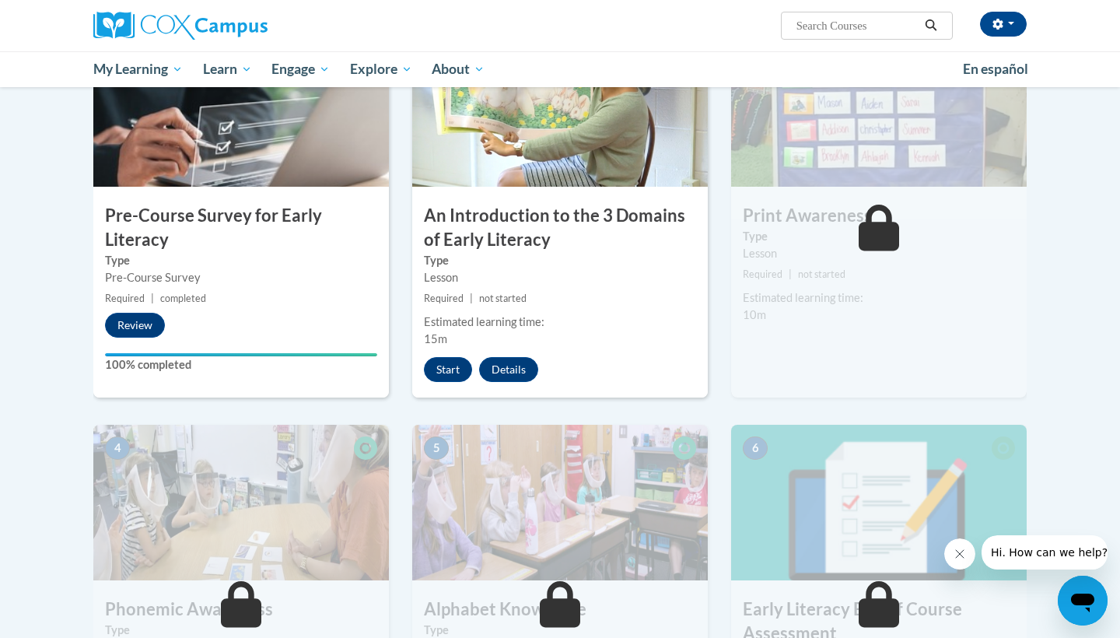
scroll to position [244, 0]
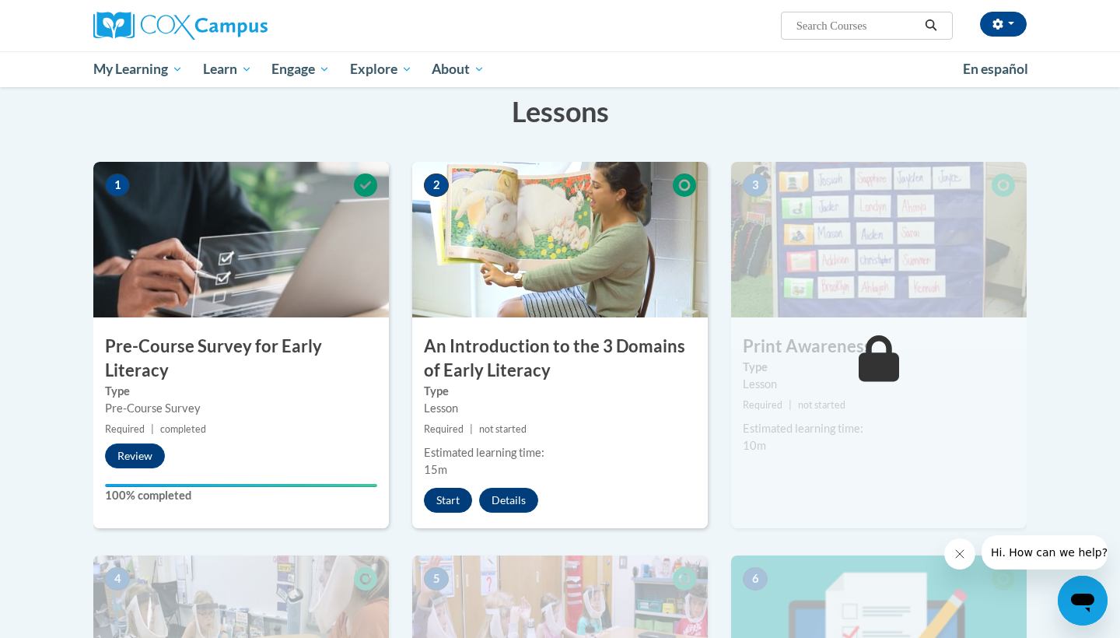
click at [456, 503] on button "Start" at bounding box center [448, 500] width 48 height 25
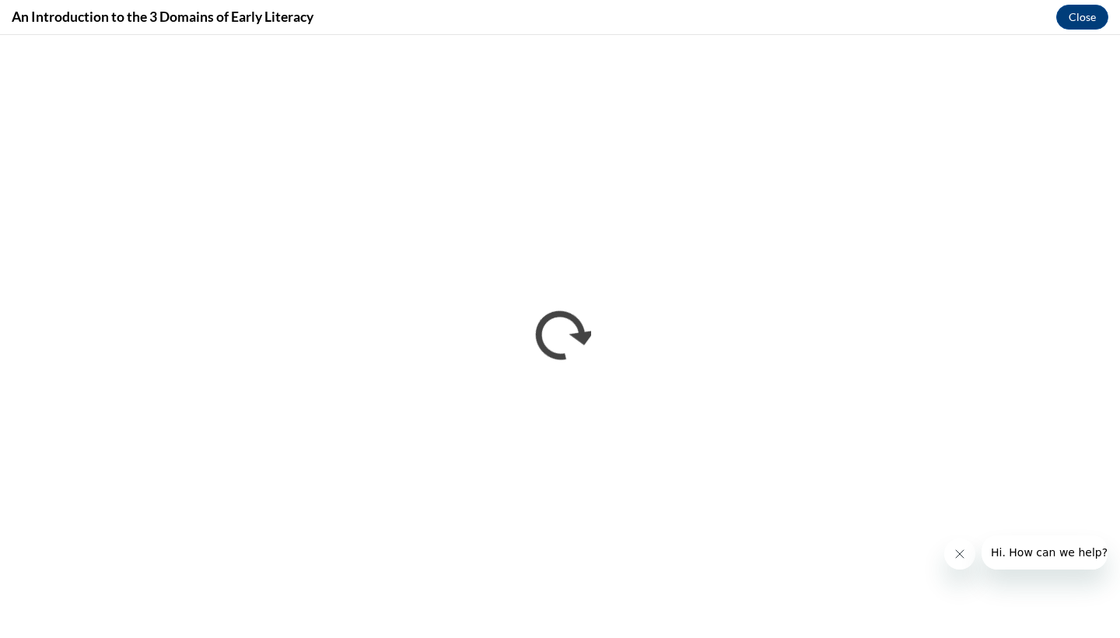
scroll to position [0, 0]
